Goal: Information Seeking & Learning: Learn about a topic

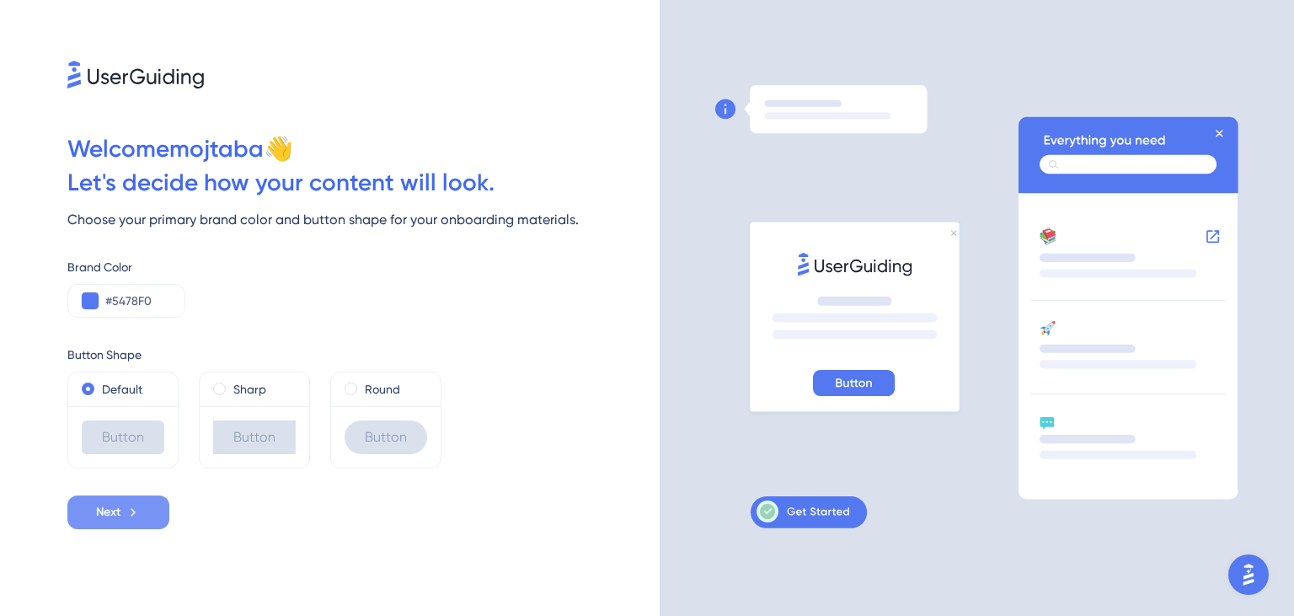
click at [140, 499] on button "Next" at bounding box center [118, 512] width 102 height 34
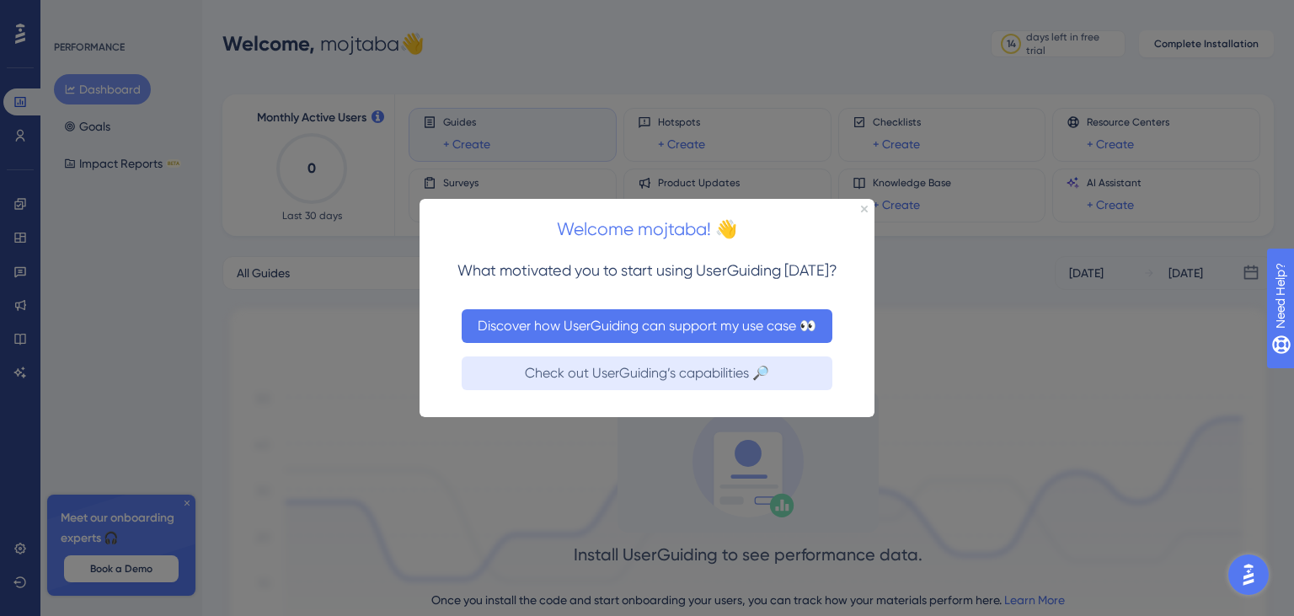
click at [595, 323] on button "Discover how UserGuiding can support my use case 👀" at bounding box center [647, 325] width 371 height 34
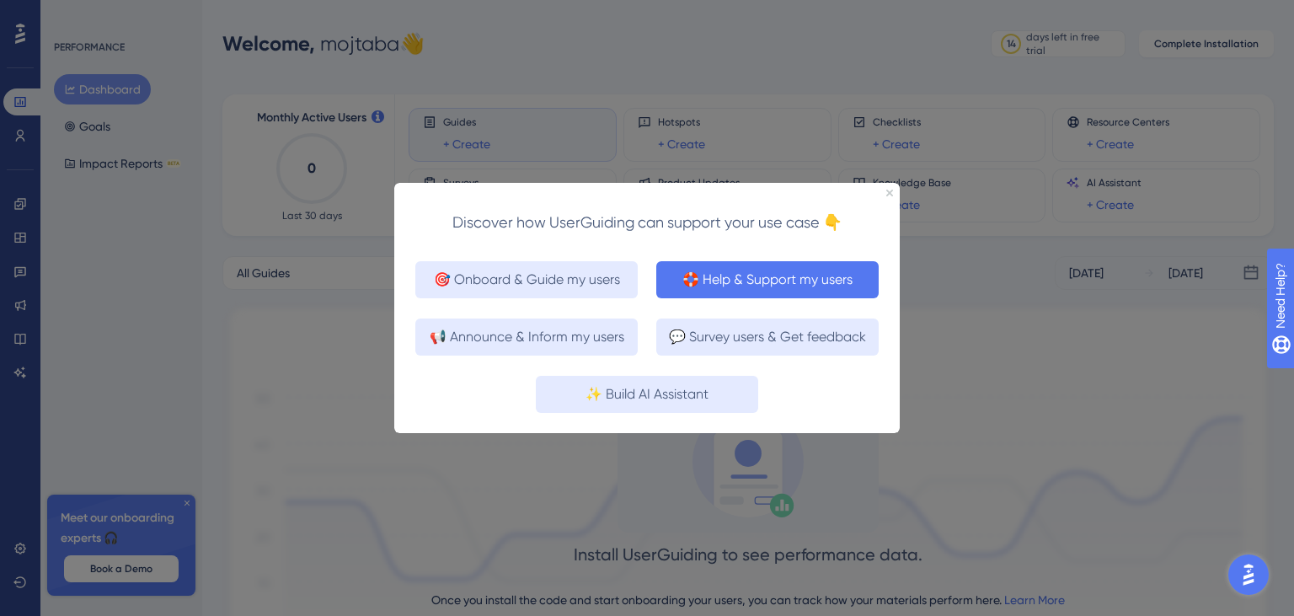
click at [746, 274] on button "🛟 Help & Support my users" at bounding box center [767, 278] width 222 height 37
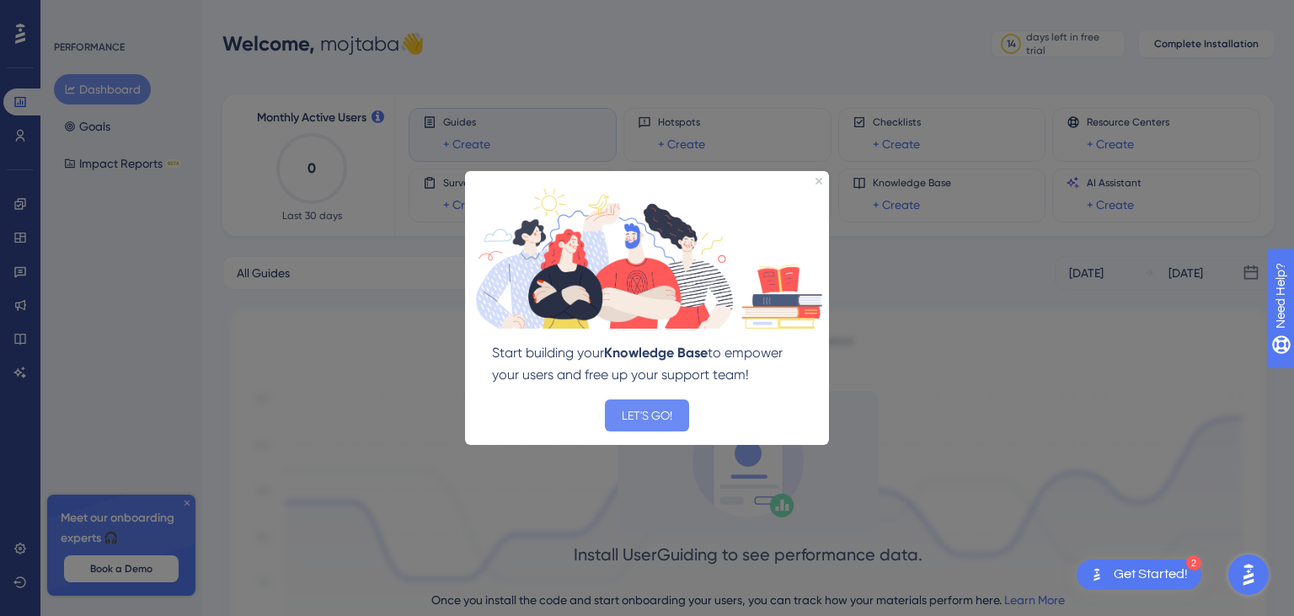
click at [616, 416] on button "LET'S GO!" at bounding box center [647, 414] width 84 height 32
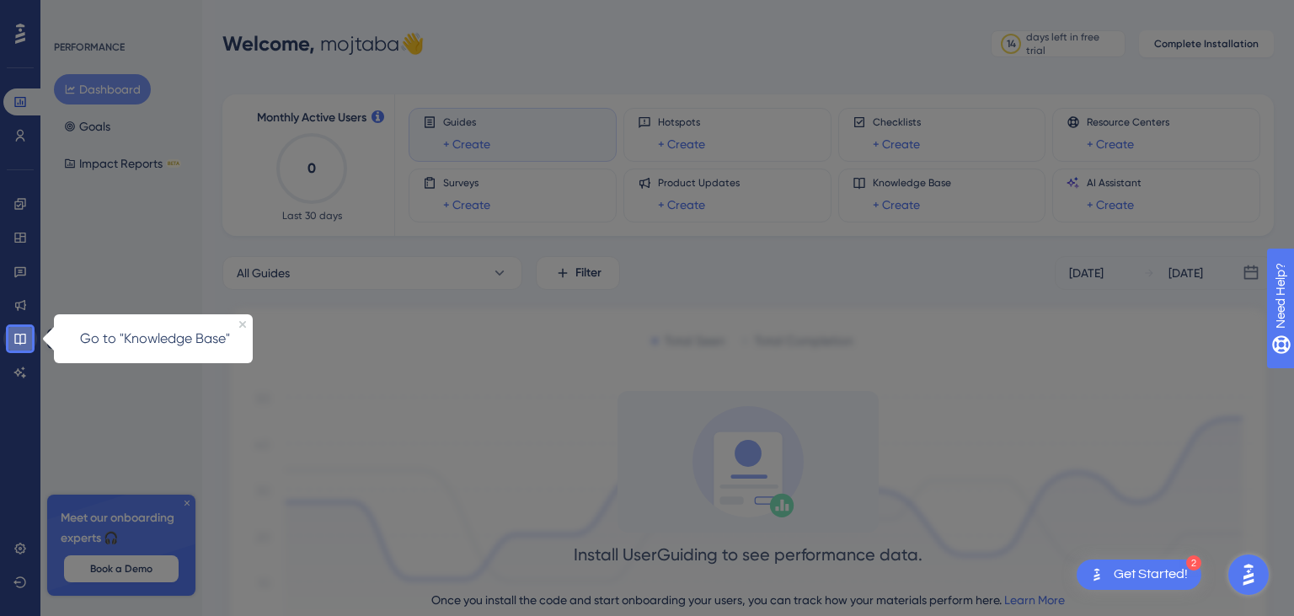
click at [18, 336] on icon at bounding box center [19, 338] width 13 height 13
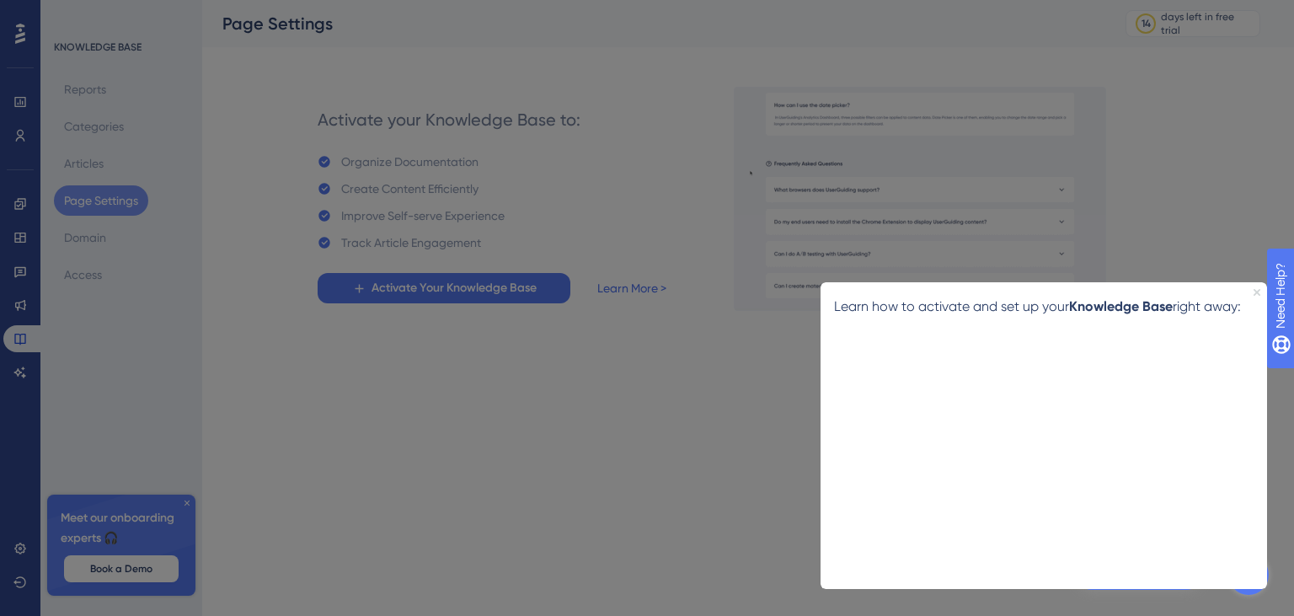
click at [1257, 291] on icon "Close Preview" at bounding box center [1256, 291] width 7 height 7
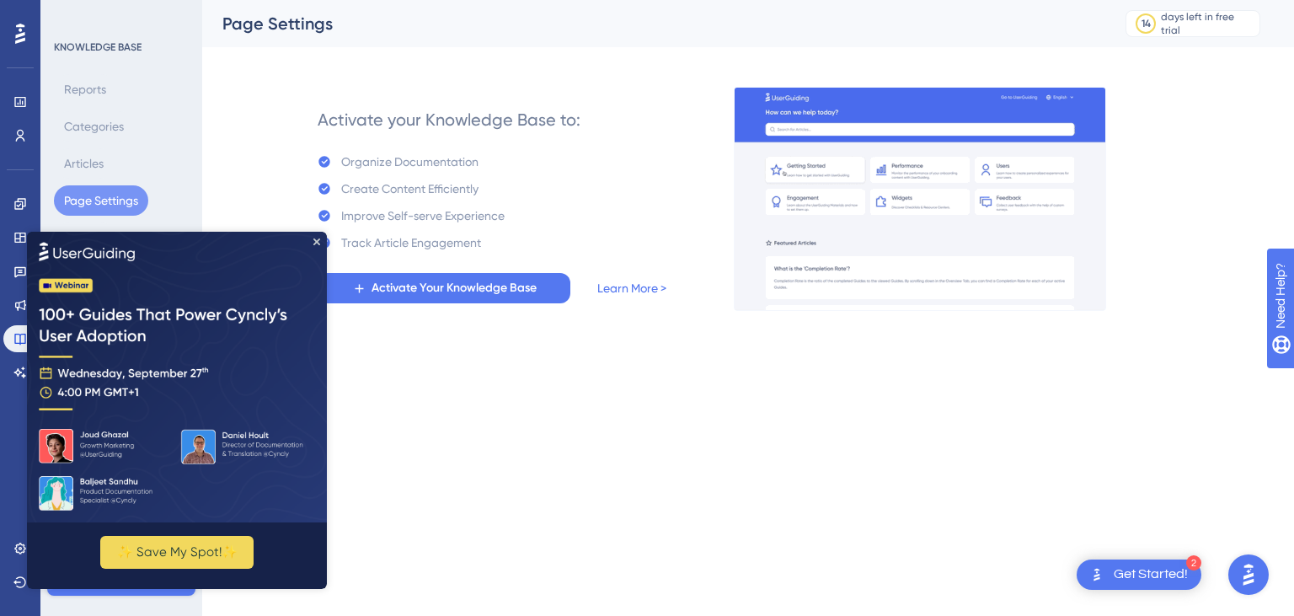
click at [318, 245] on img at bounding box center [177, 376] width 300 height 291
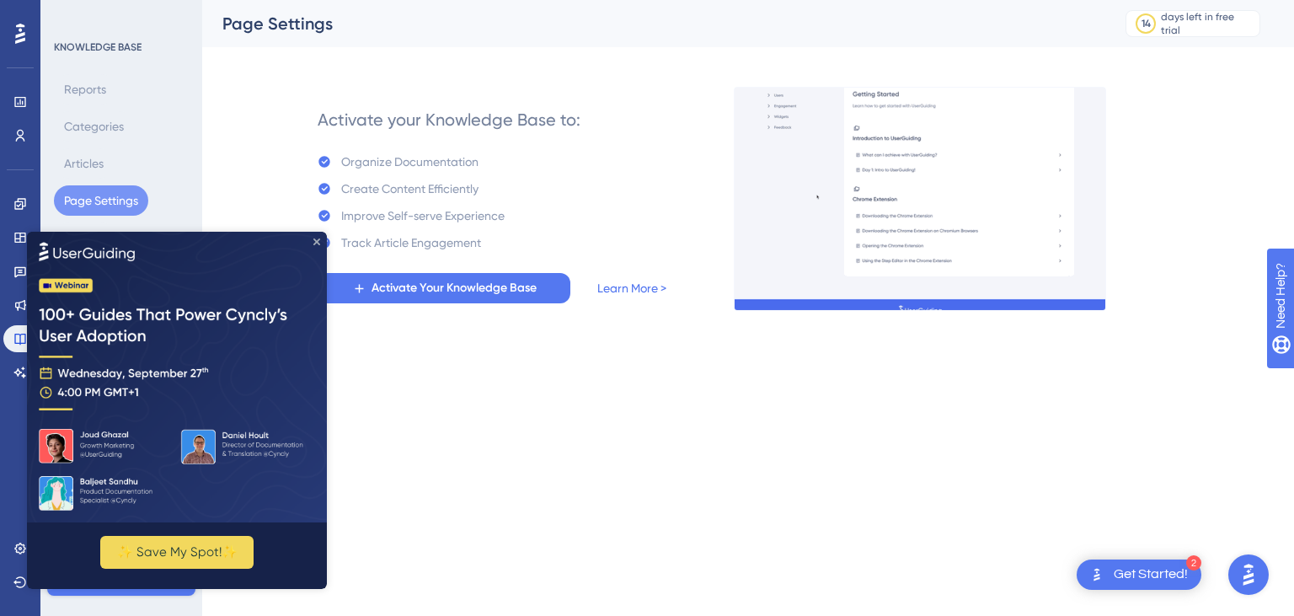
click at [317, 240] on icon "Close Preview" at bounding box center [316, 240] width 7 height 7
